Goal: Check status: Check status

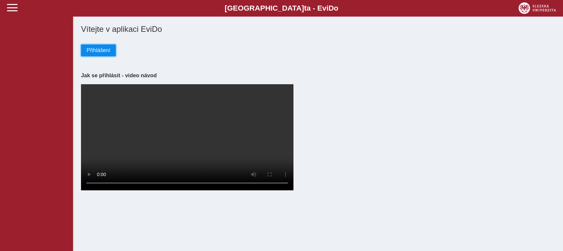
click at [108, 51] on span "Přihlášení" at bounding box center [99, 50] width 24 height 6
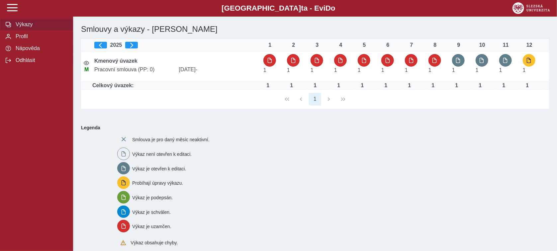
click at [41, 28] on span "Výkazy" at bounding box center [41, 25] width 54 height 6
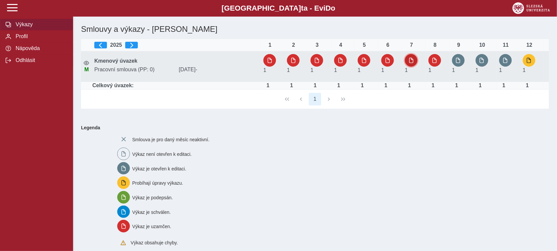
click at [409, 63] on span "button" at bounding box center [410, 60] width 5 height 5
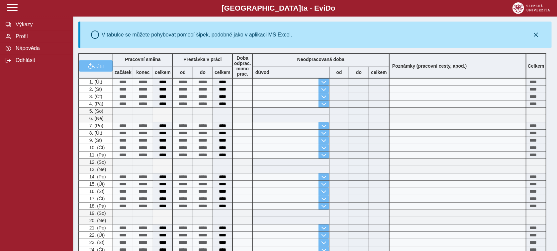
scroll to position [106, 0]
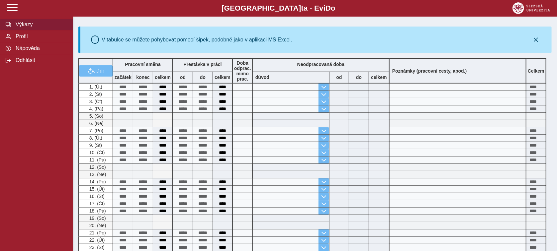
click at [21, 28] on span "Výkazy" at bounding box center [41, 25] width 54 height 6
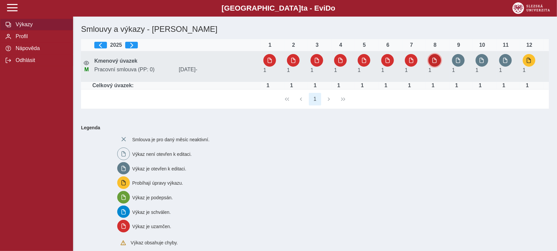
click at [436, 61] on span "button" at bounding box center [434, 60] width 5 height 5
